Goal: Task Accomplishment & Management: Use online tool/utility

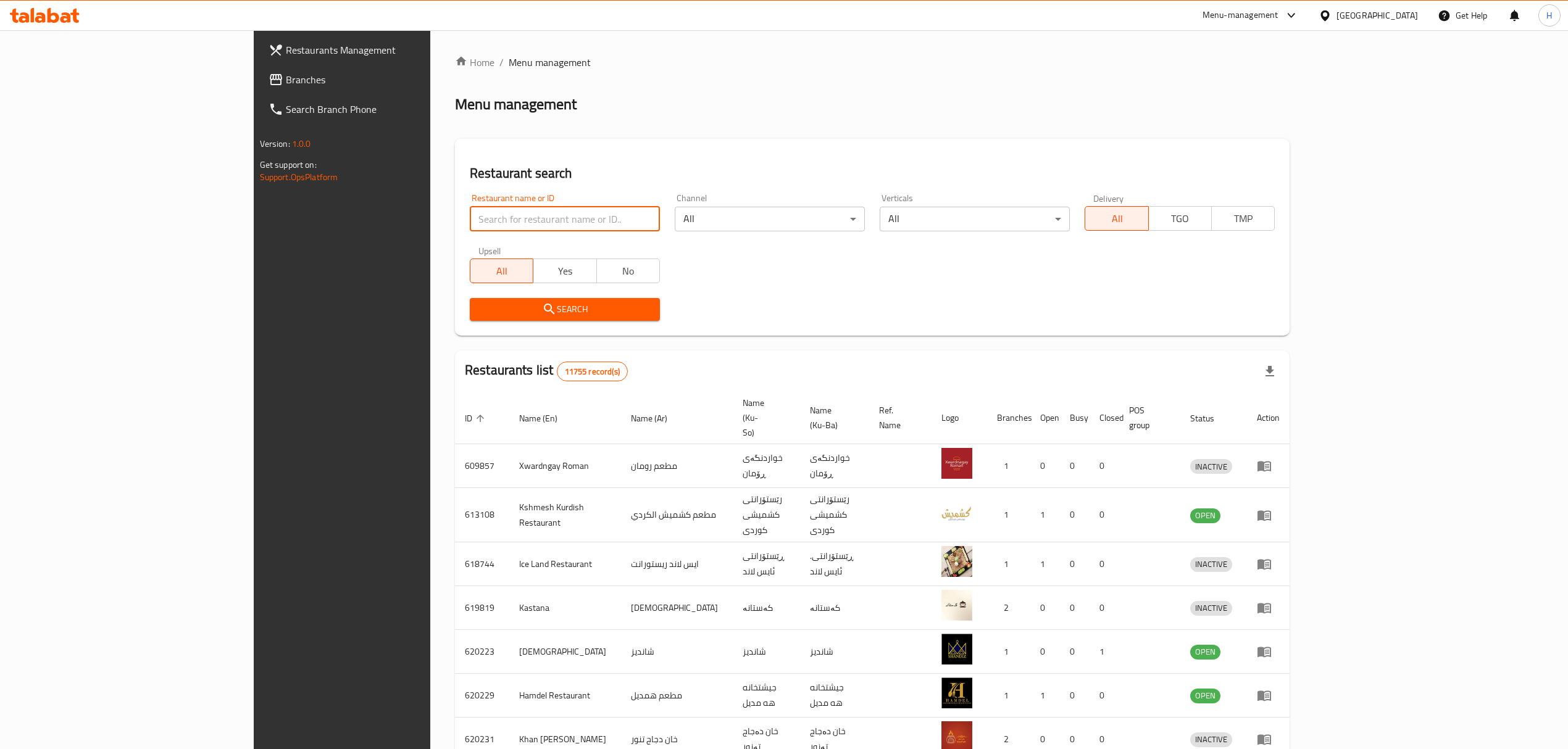
click at [469, 213] on input "search" at bounding box center [564, 219] width 190 height 25
type input "kumper"
click button "Search" at bounding box center [564, 310] width 190 height 23
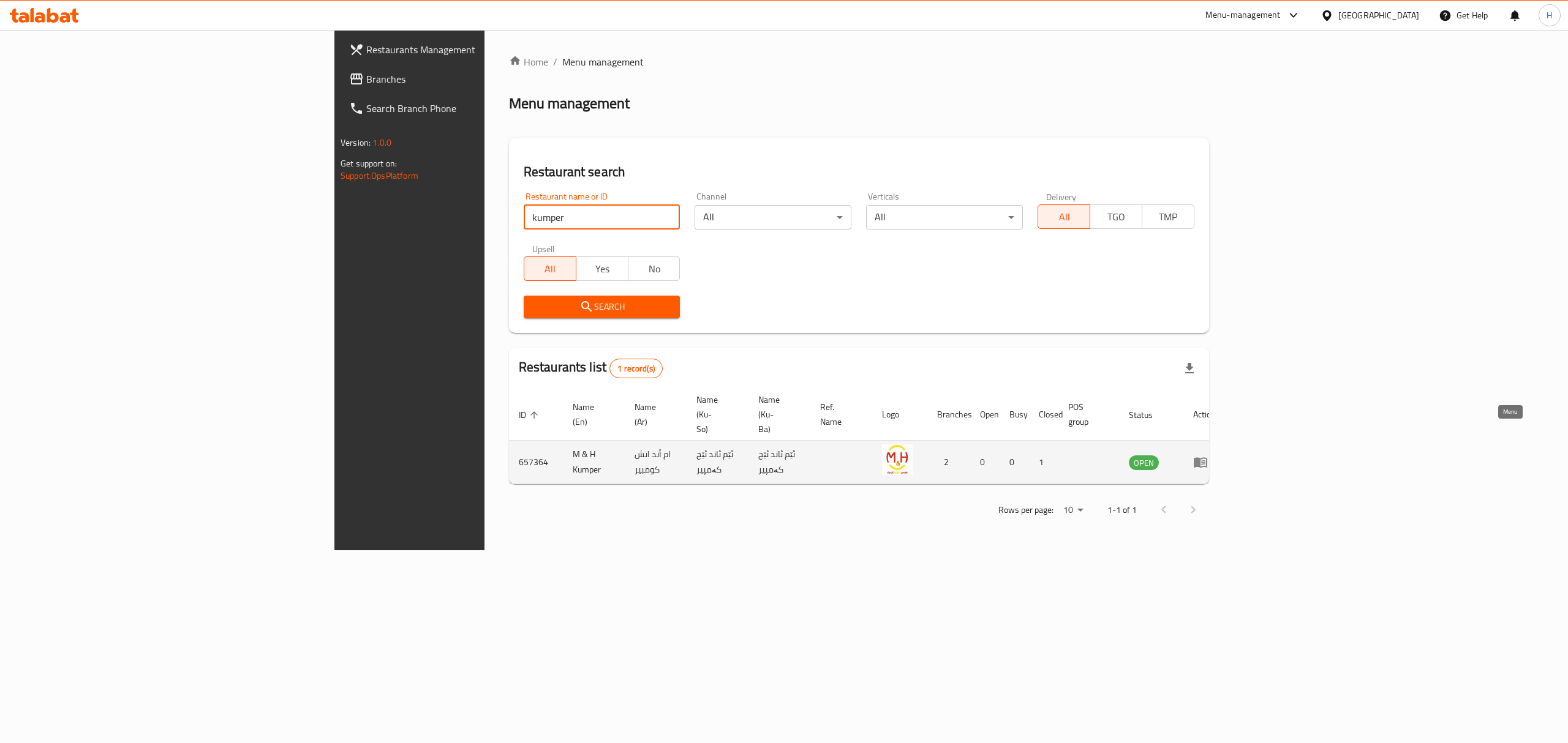
click at [1207, 458] on icon "enhanced table" at bounding box center [1201, 463] width 13 height 10
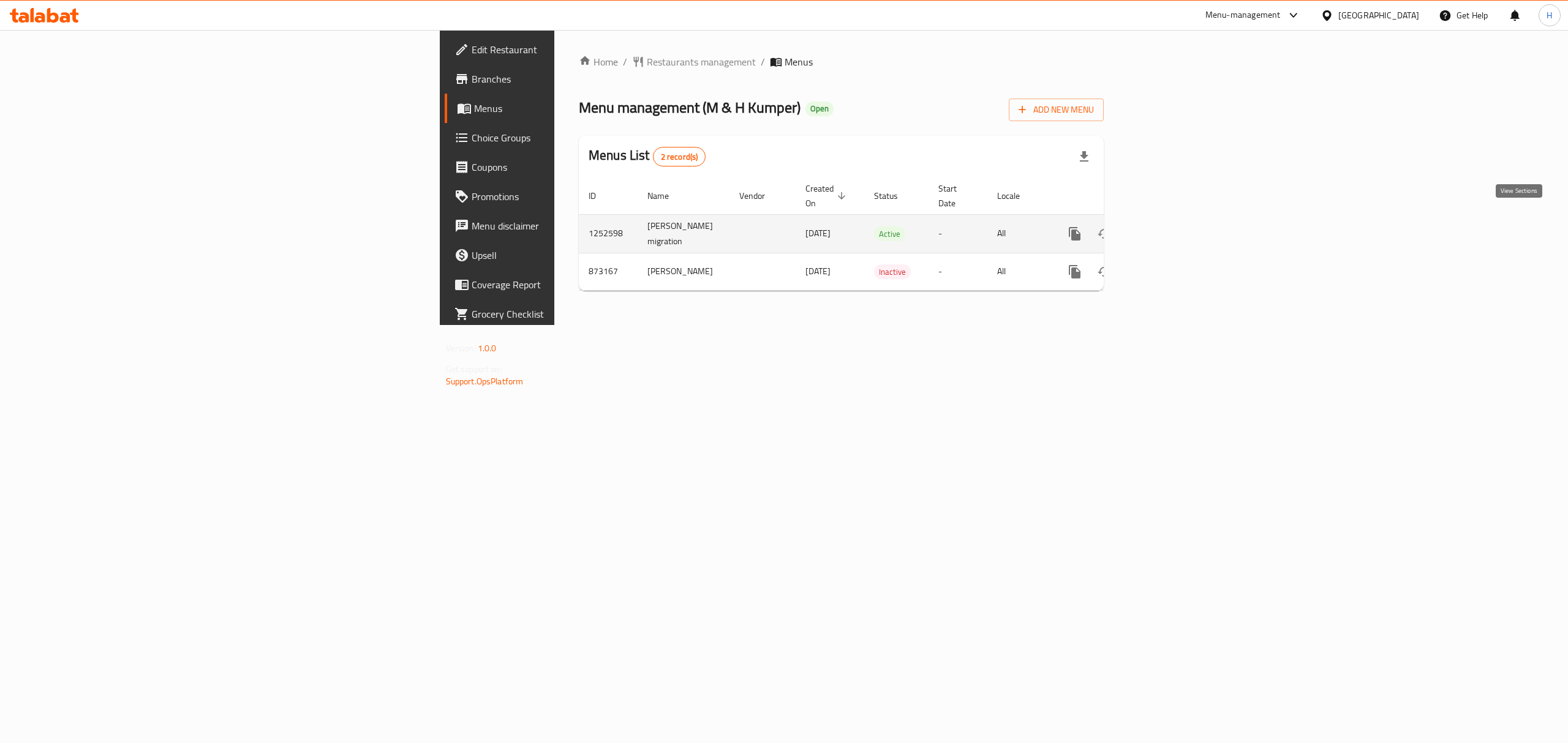
click at [1171, 227] on icon "enhanced table" at bounding box center [1163, 234] width 15 height 15
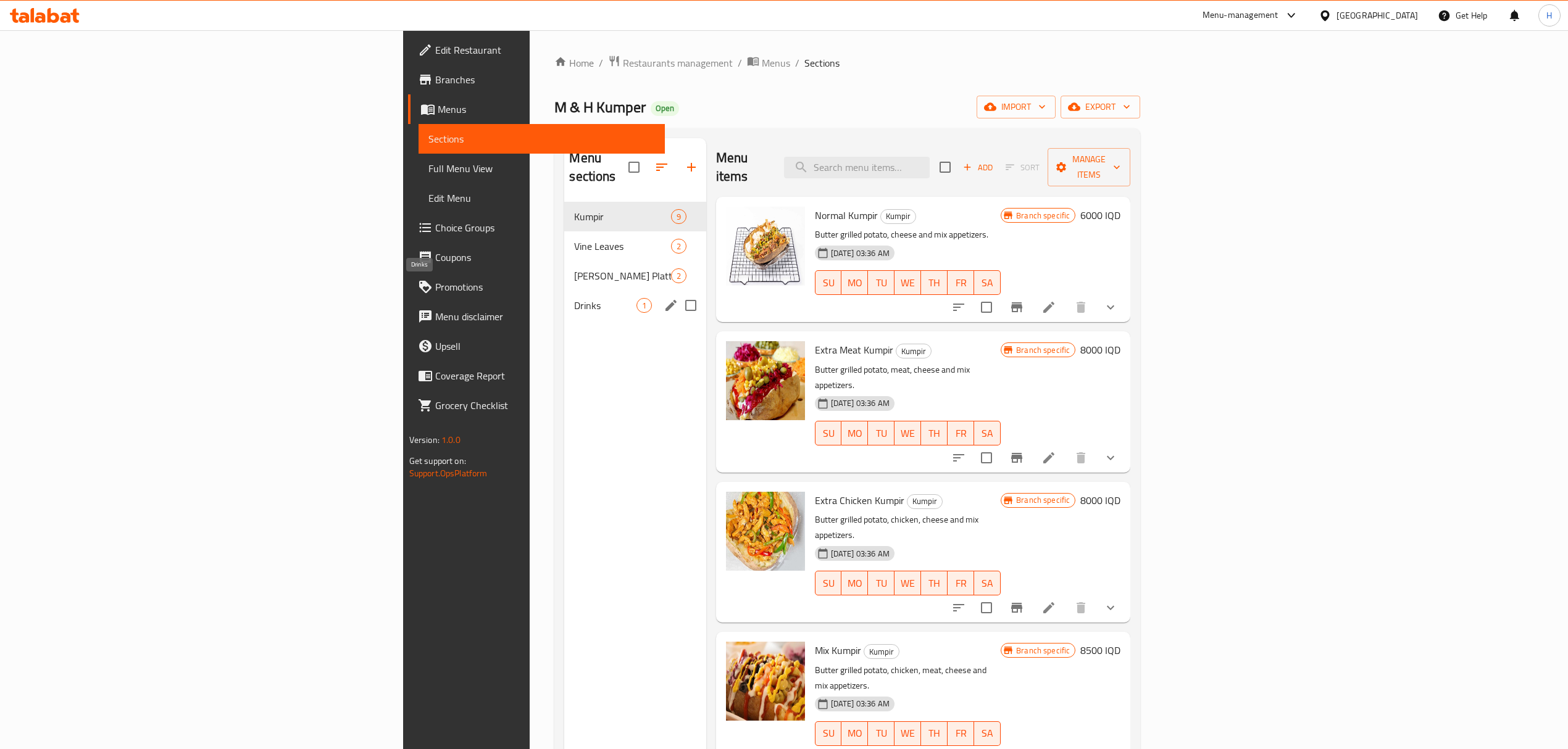
click at [574, 298] on span "Drinks" at bounding box center [605, 306] width 61 height 15
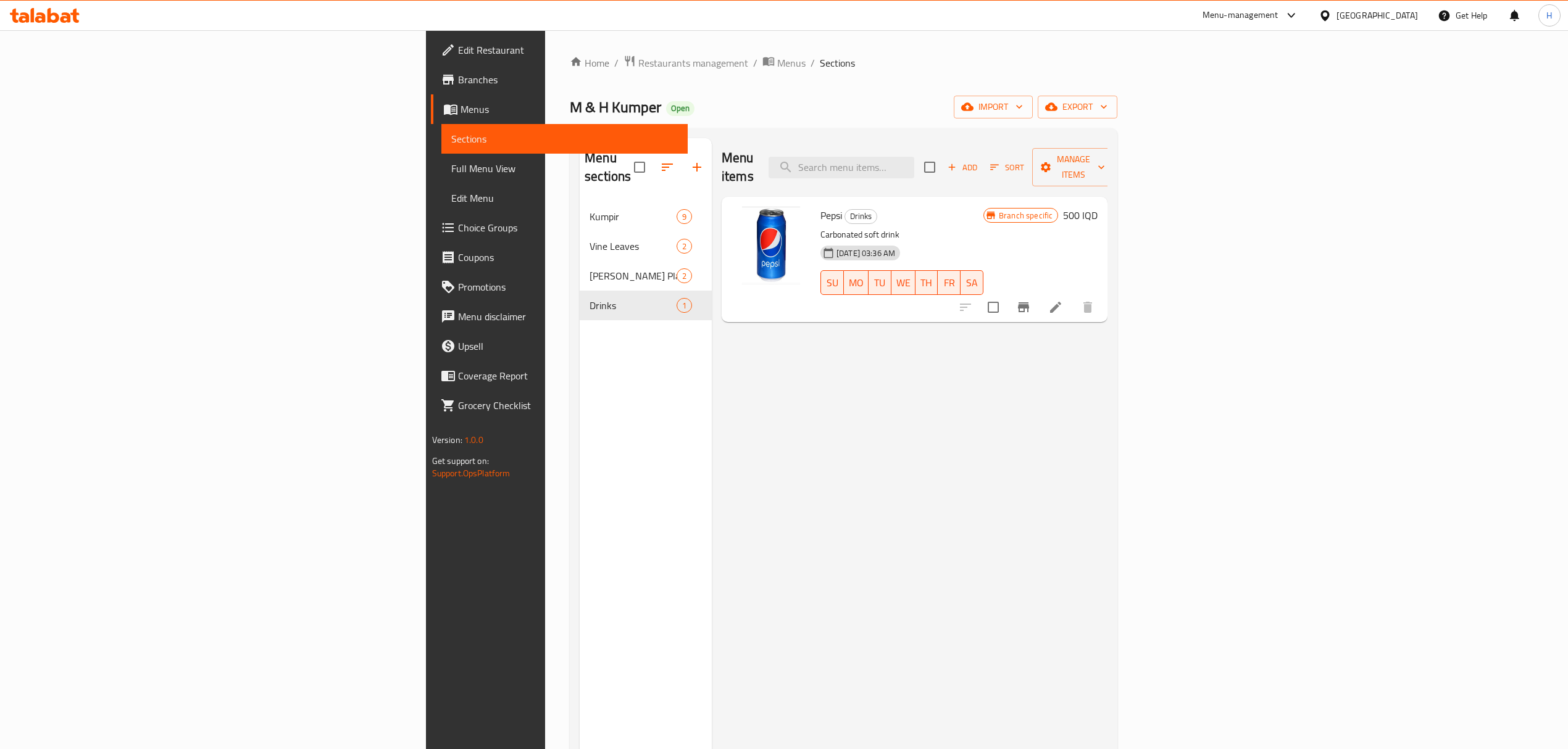
click at [1098, 207] on h6 "500 IQD" at bounding box center [1080, 215] width 35 height 17
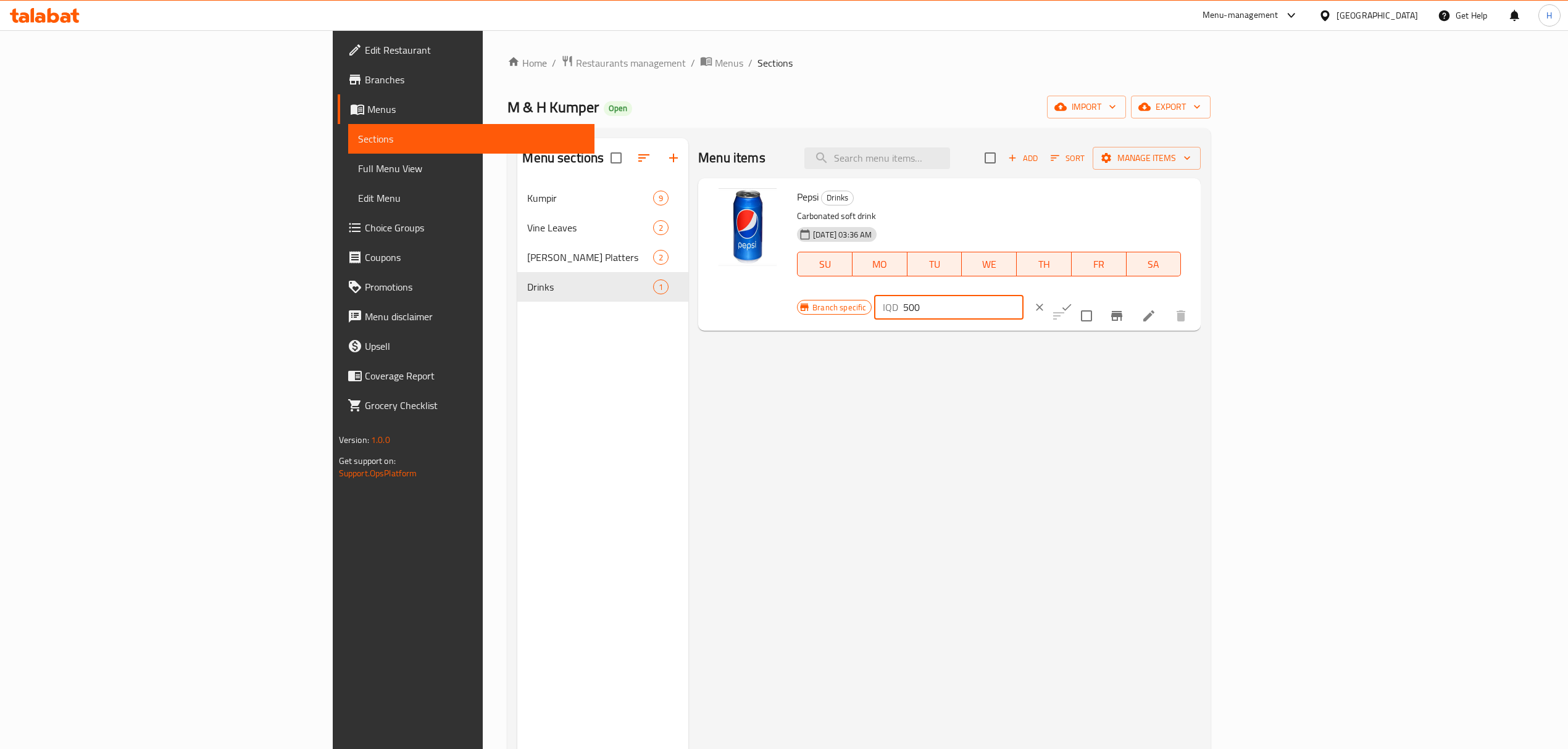
click at [1023, 295] on div "IQD 500 ​" at bounding box center [947, 307] width 148 height 25
type input "750"
click button "ok" at bounding box center [1066, 307] width 27 height 27
